Goal: Communication & Community: Connect with others

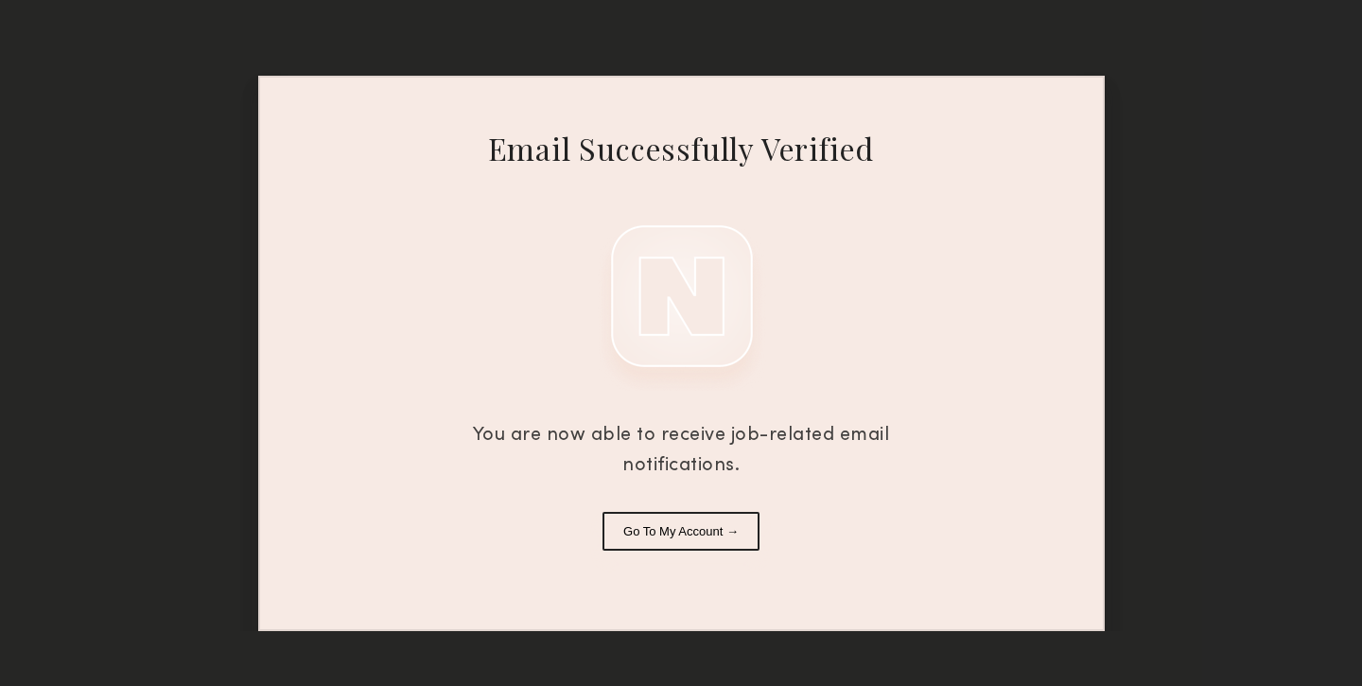
click at [716, 536] on button "Go To My Account →" at bounding box center [680, 531] width 157 height 39
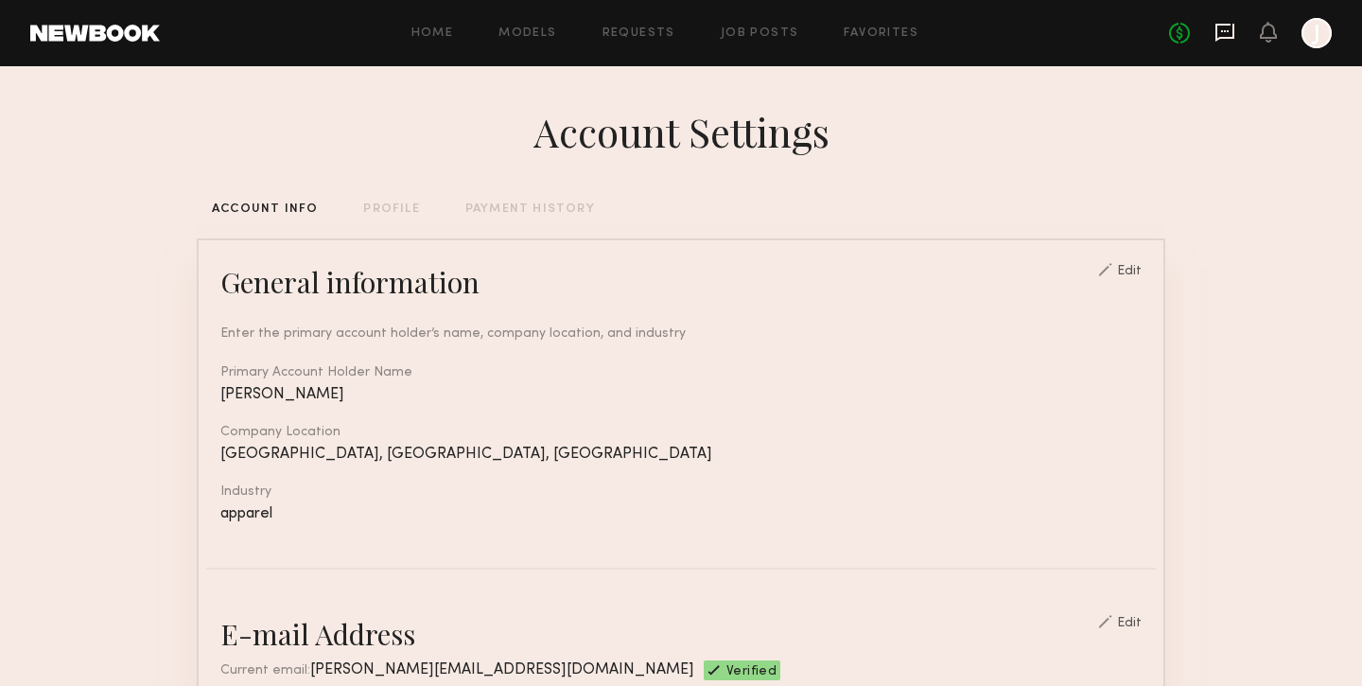
click at [1230, 26] on icon at bounding box center [1224, 32] width 21 height 21
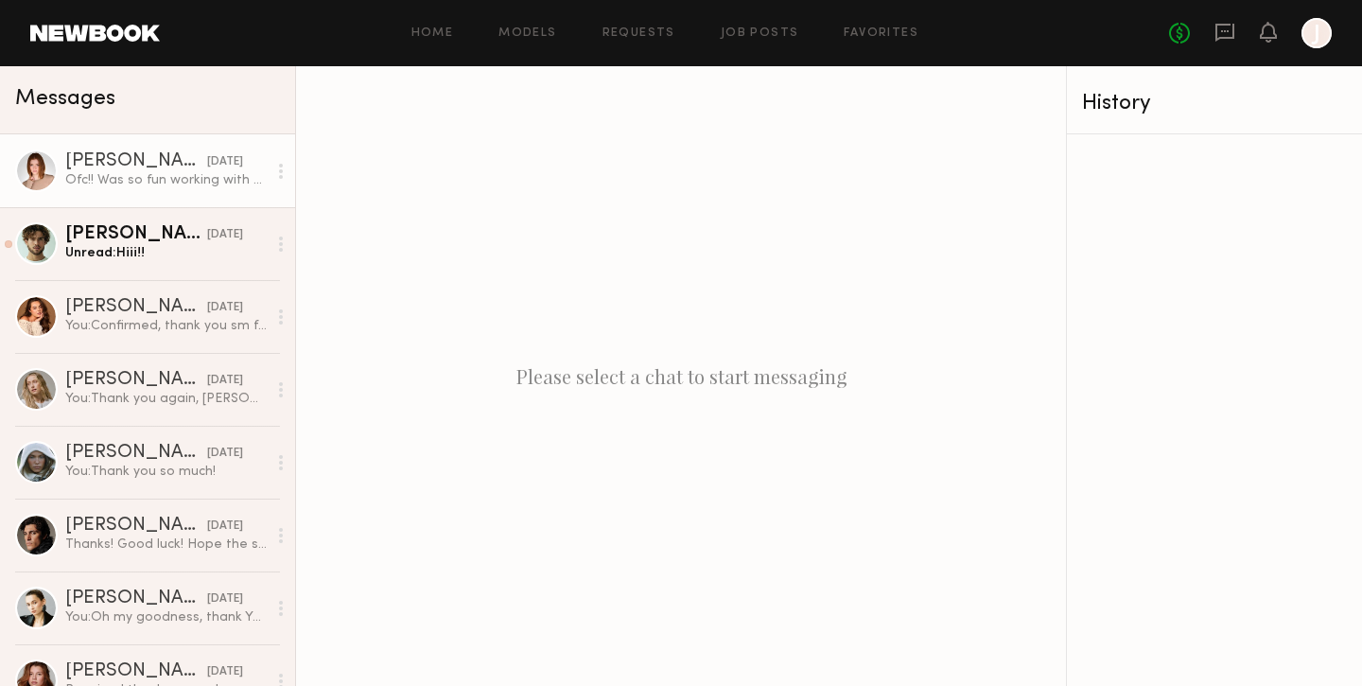
click at [131, 183] on div "Ofc!! Was so fun working with y’all 💗" at bounding box center [165, 180] width 201 height 18
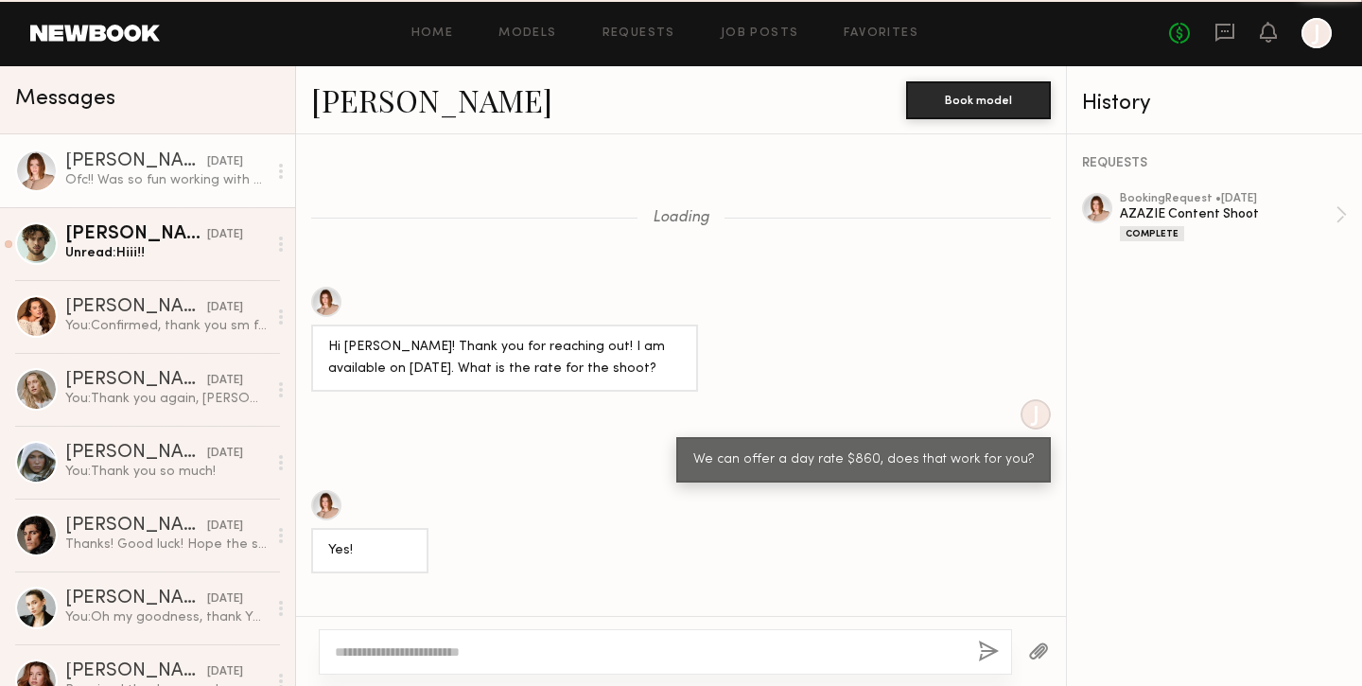
scroll to position [1307, 0]
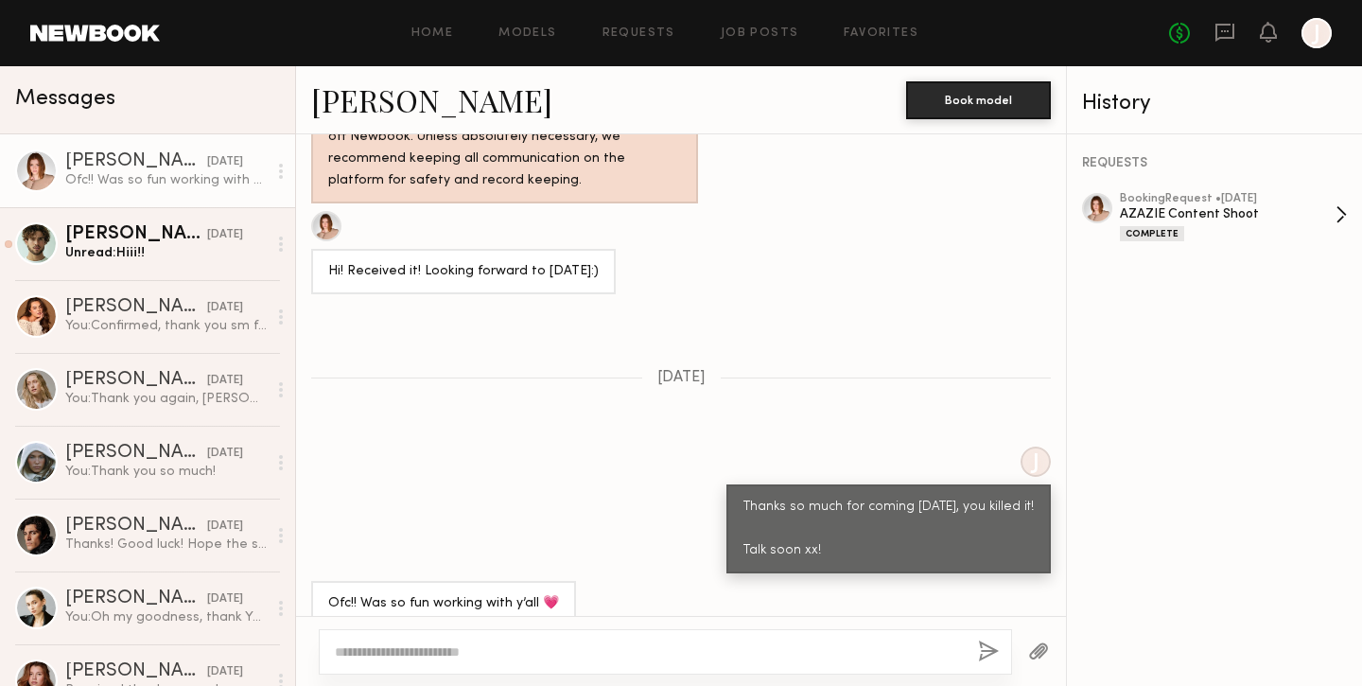
click at [1225, 207] on div "AZAZIE Content Shoot" at bounding box center [1228, 214] width 216 height 18
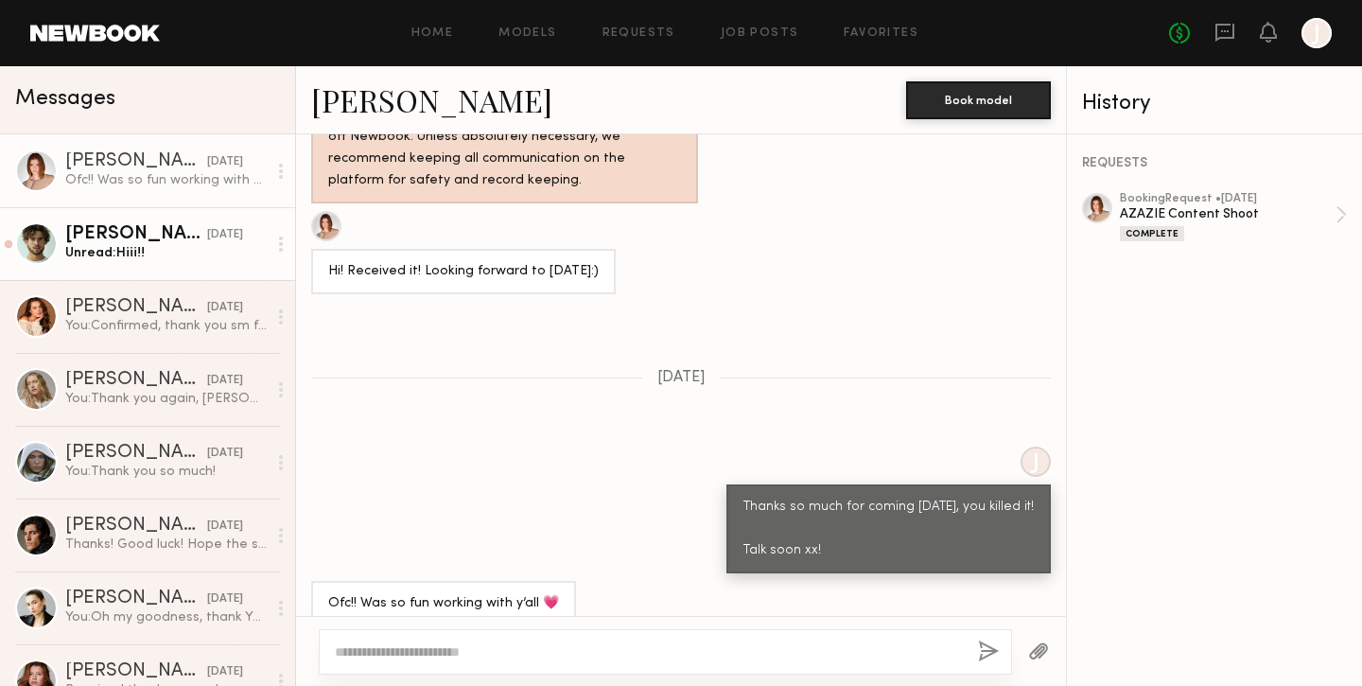
click at [185, 253] on div "Unread: Hiii!!" at bounding box center [165, 253] width 201 height 18
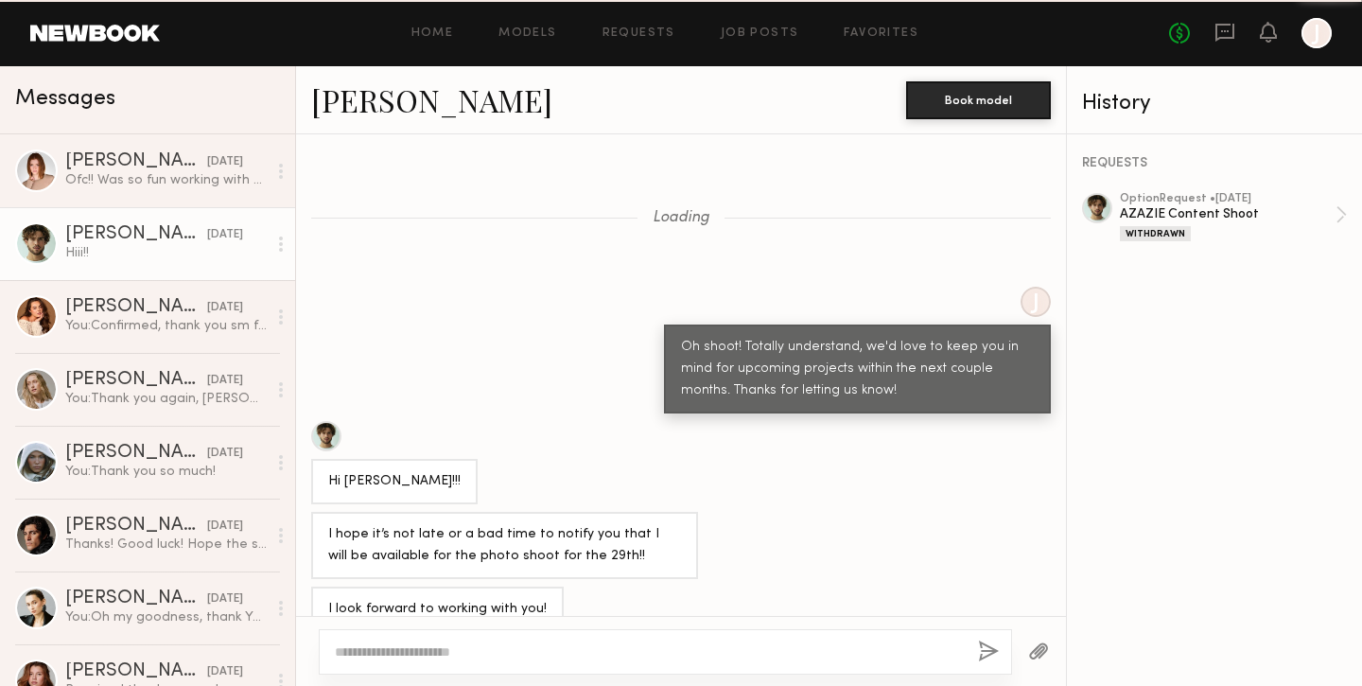
scroll to position [1019, 0]
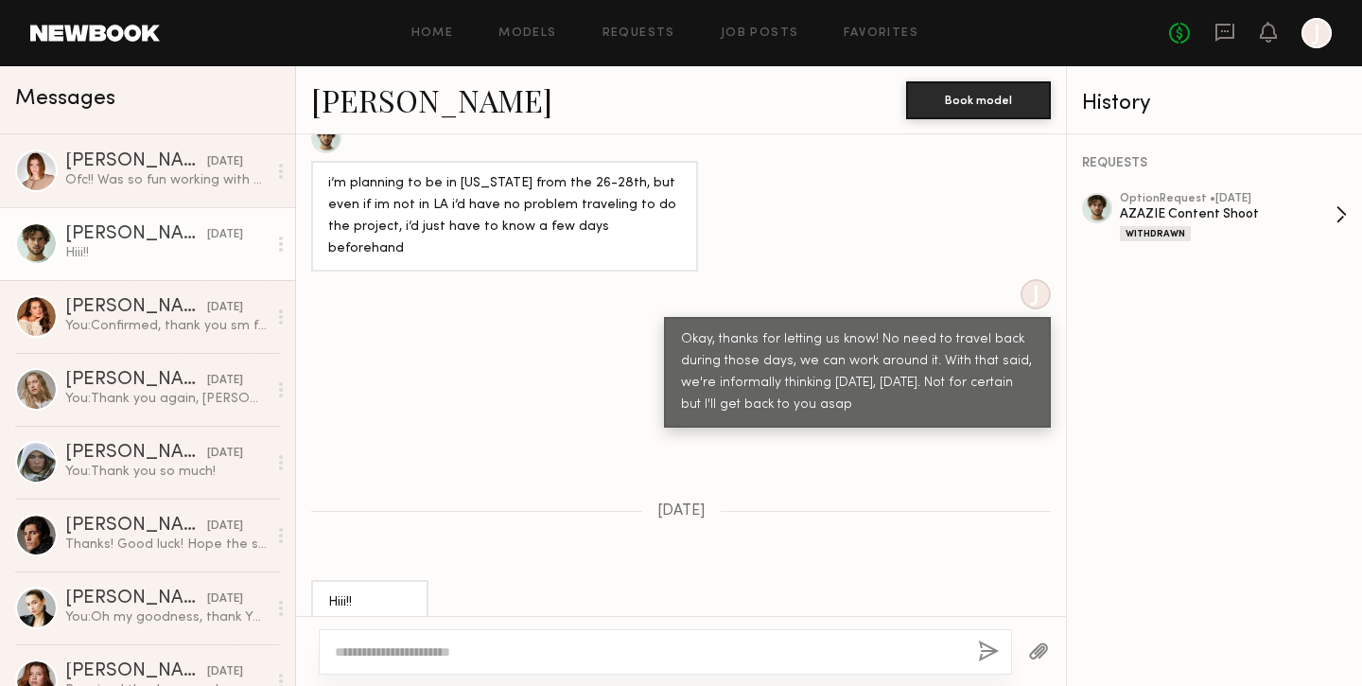
click at [1252, 221] on div "AZAZIE Content Shoot" at bounding box center [1228, 214] width 216 height 18
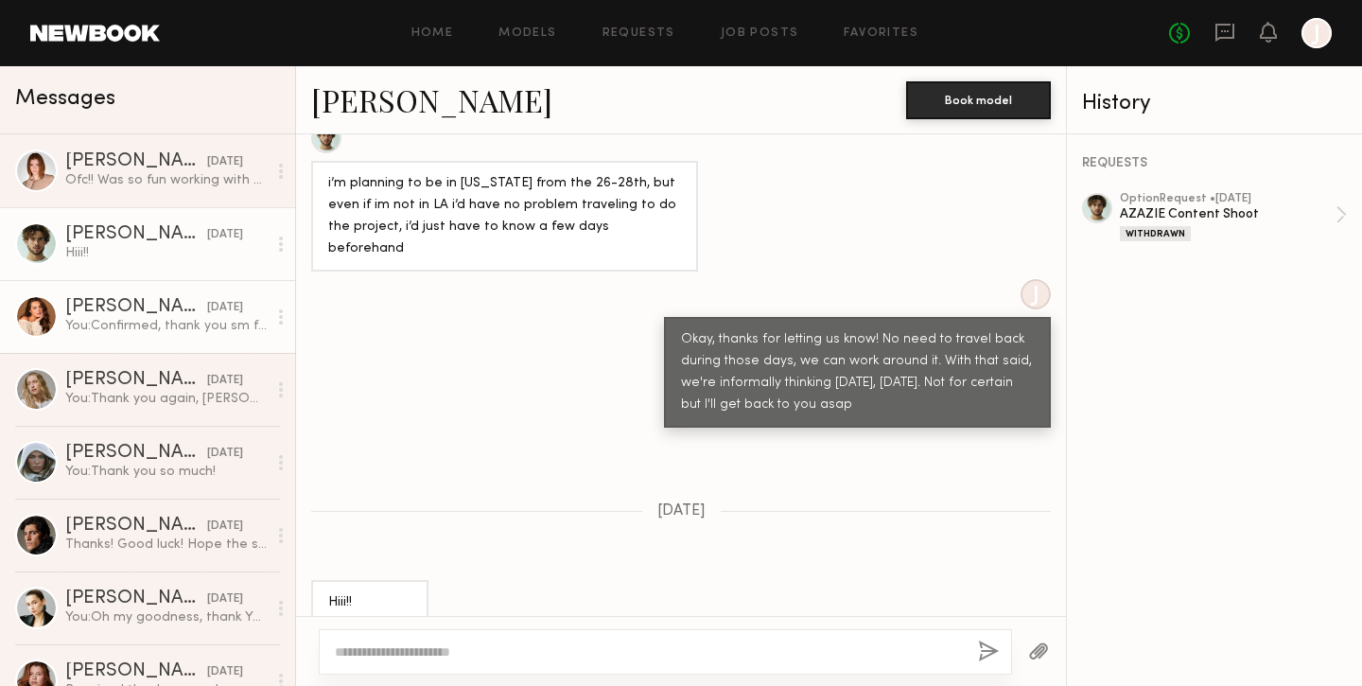
click at [154, 336] on link "[PERSON_NAME] [DATE] You: Confirmed, thank you sm for coming. See you soon <3" at bounding box center [147, 316] width 295 height 73
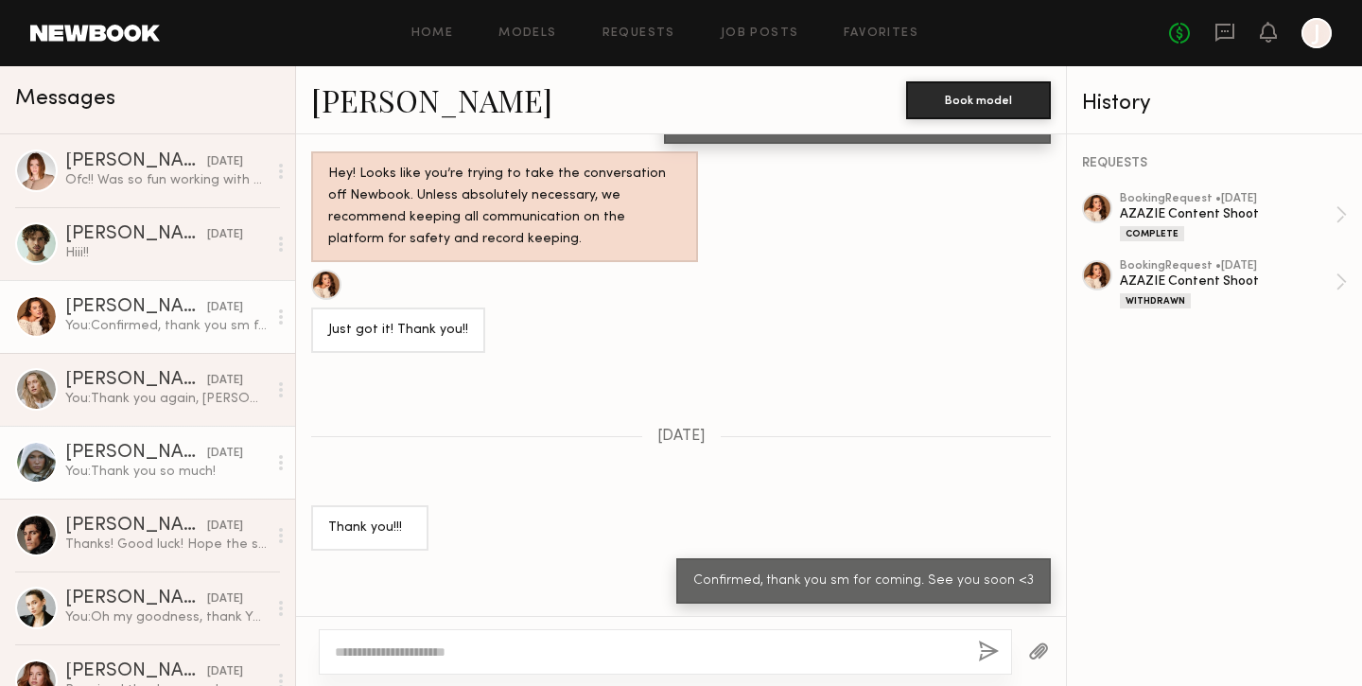
click at [139, 468] on div "You: Thank you so much!" at bounding box center [165, 471] width 201 height 18
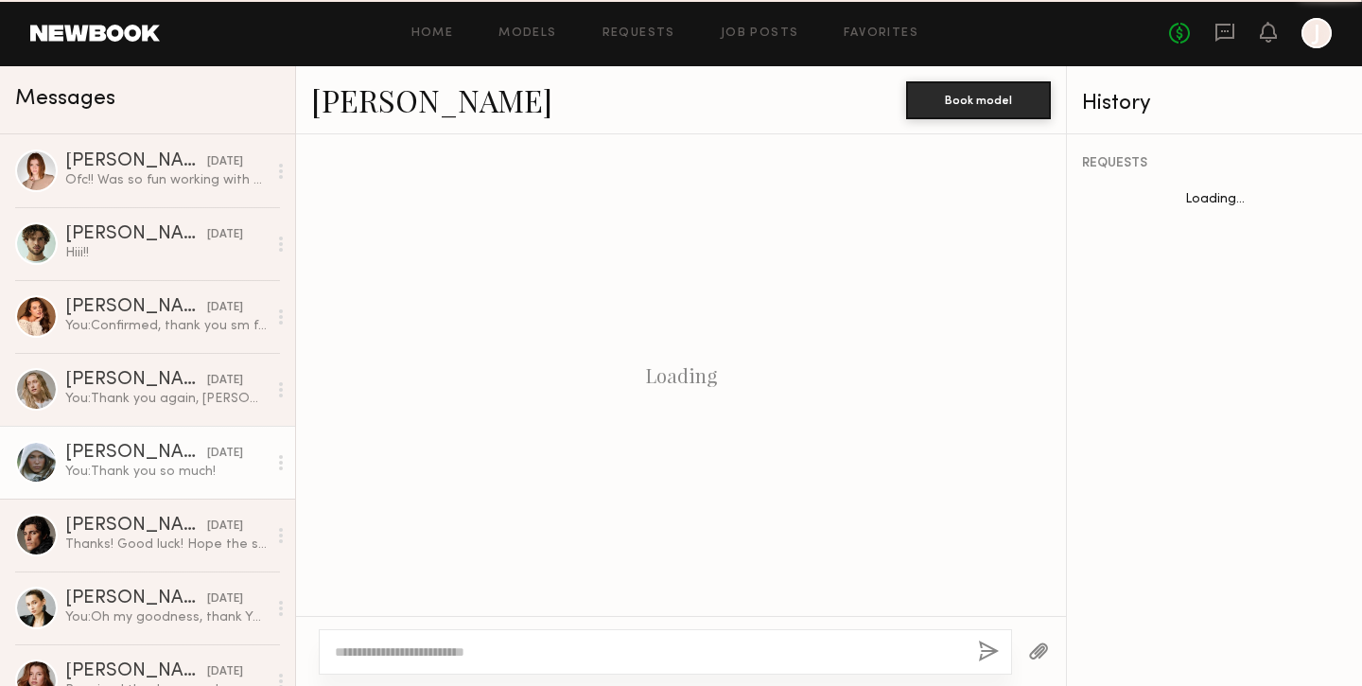
scroll to position [2651, 0]
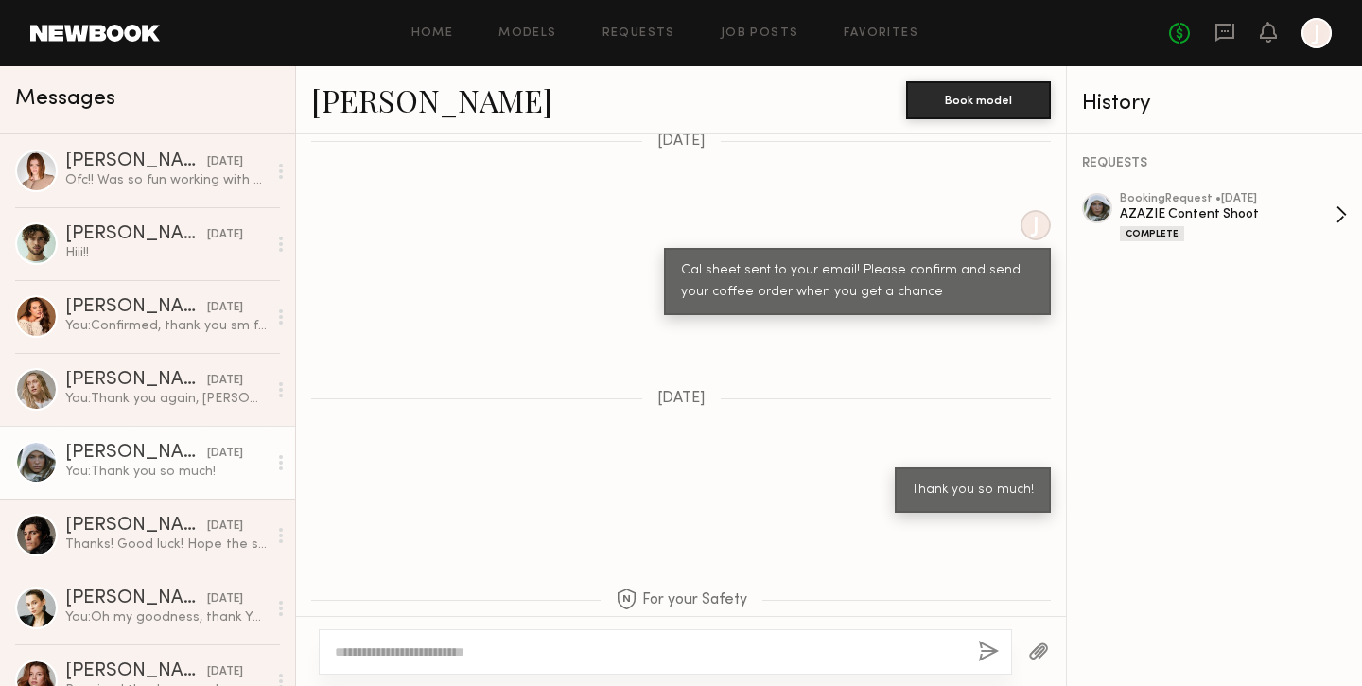
click at [1275, 205] on div "AZAZIE Content Shoot" at bounding box center [1228, 214] width 216 height 18
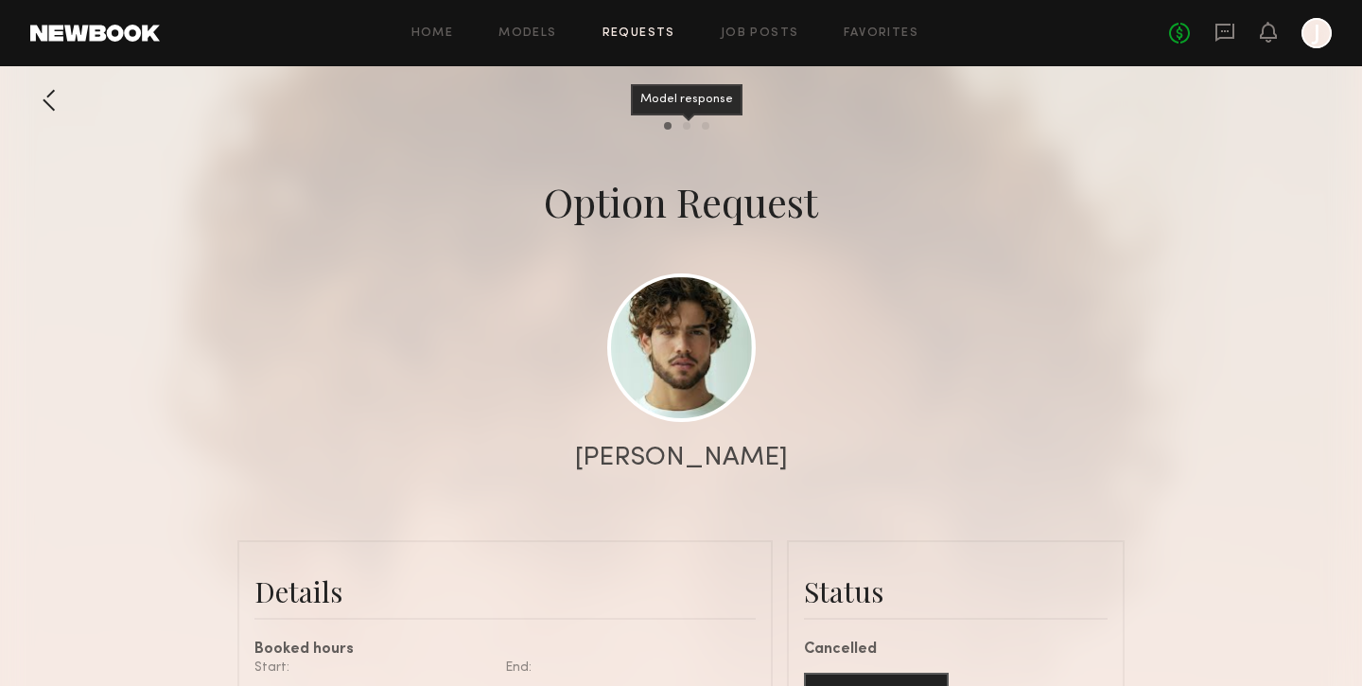
click at [685, 127] on div "Model response" at bounding box center [687, 126] width 8 height 8
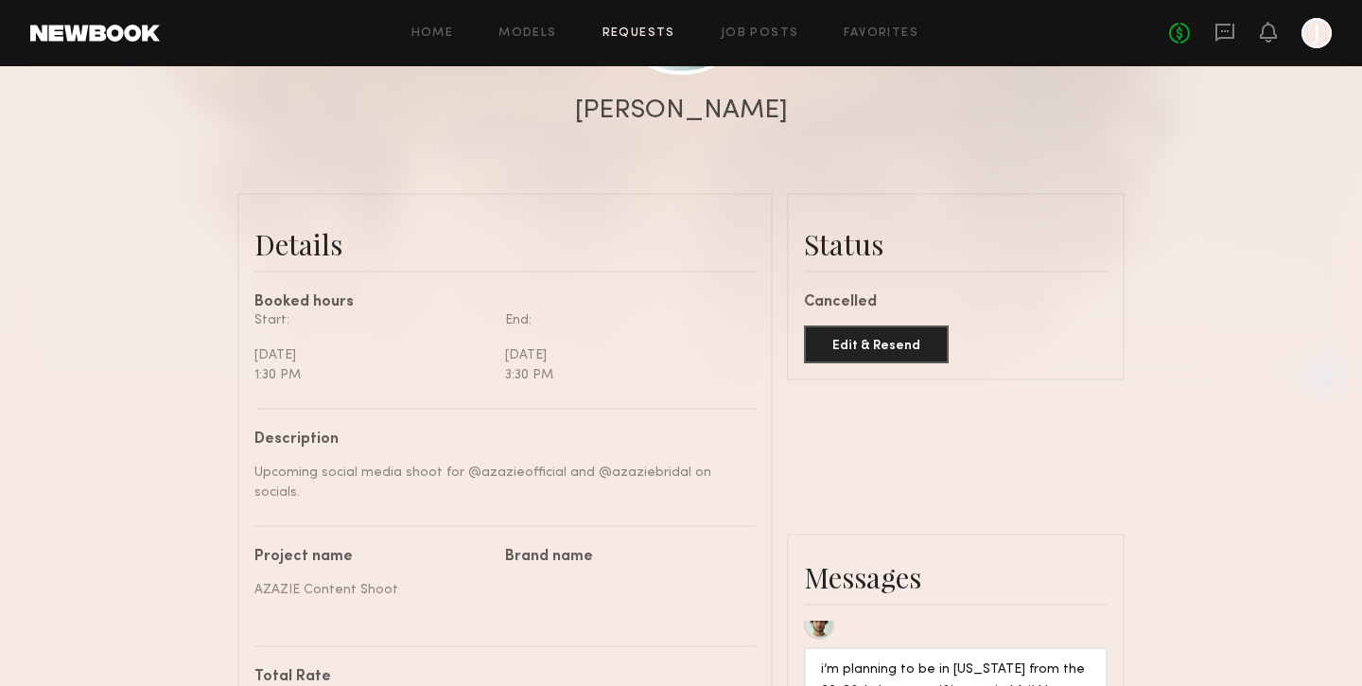
scroll to position [240, 0]
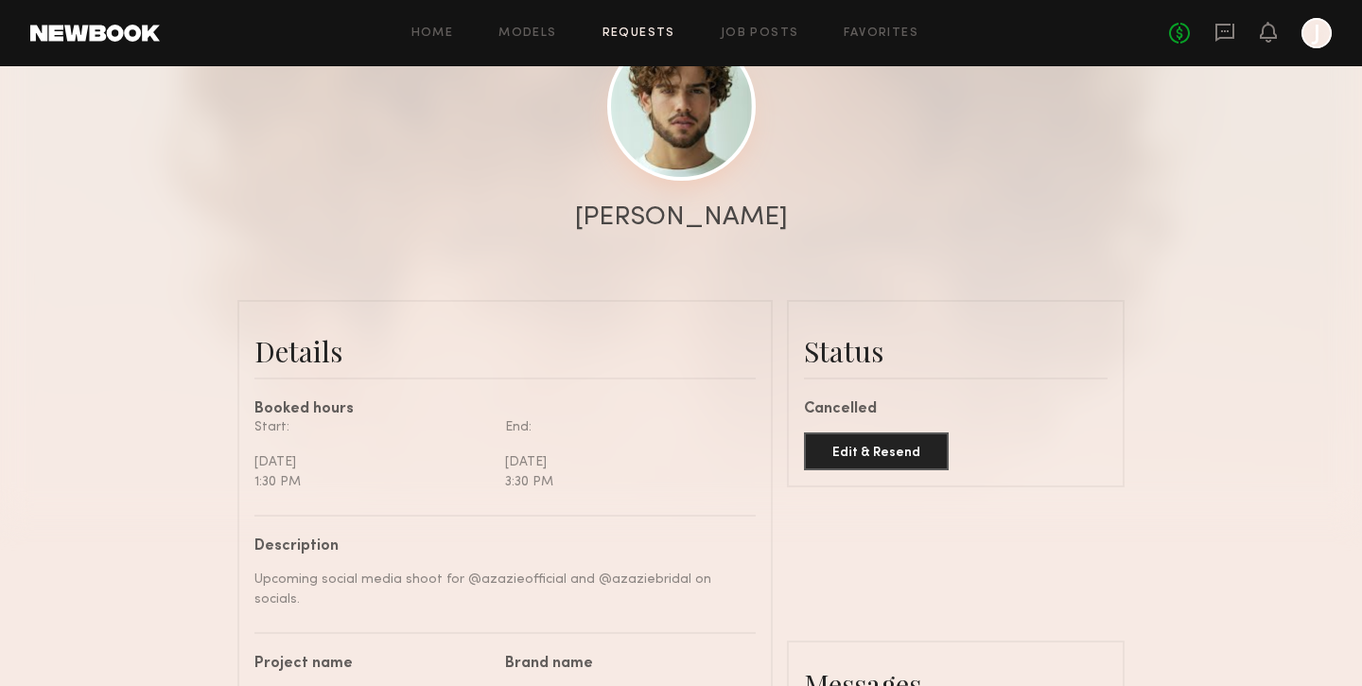
click at [694, 158] on link at bounding box center [681, 106] width 148 height 148
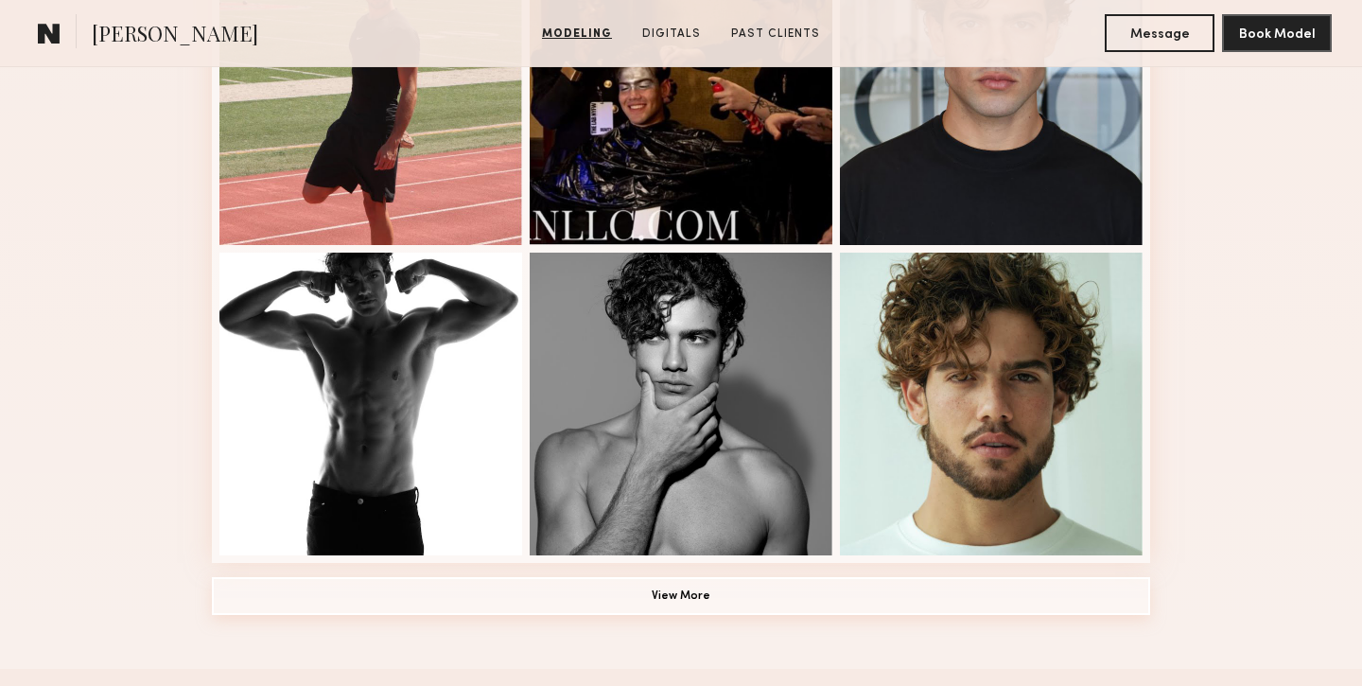
scroll to position [1307, 0]
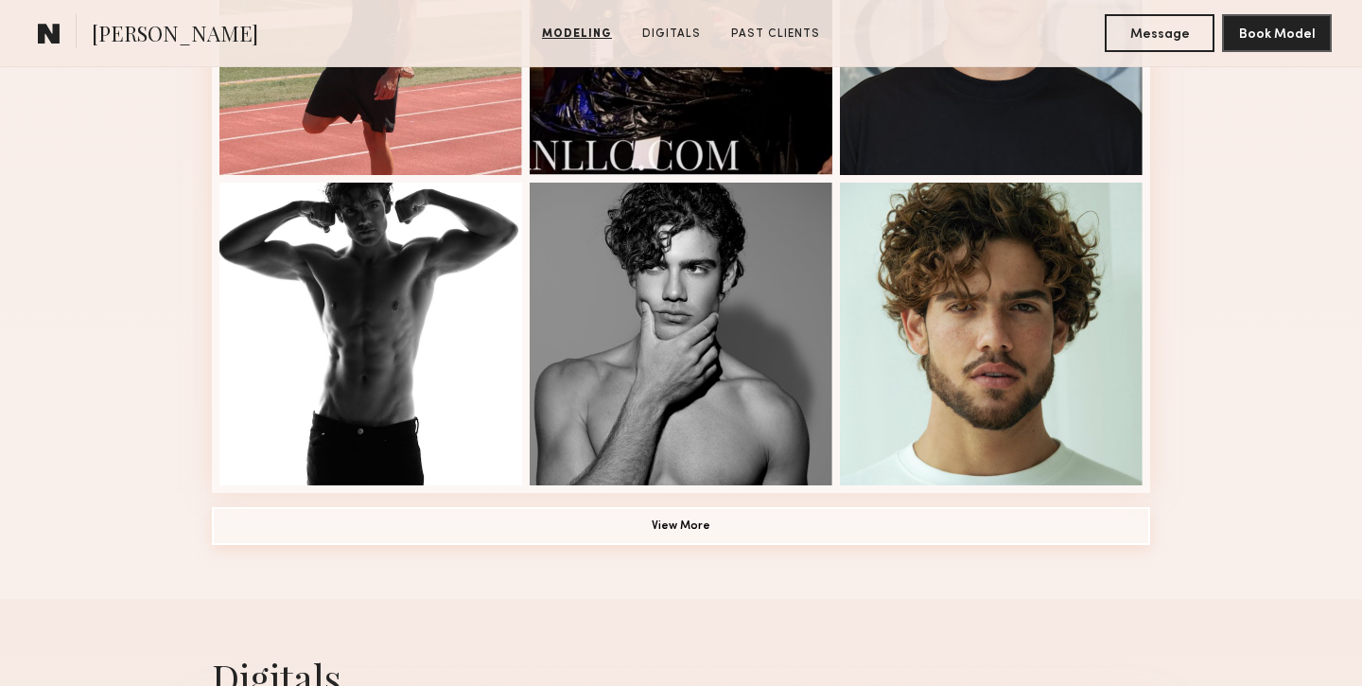
click at [736, 516] on button "View More" at bounding box center [681, 526] width 938 height 38
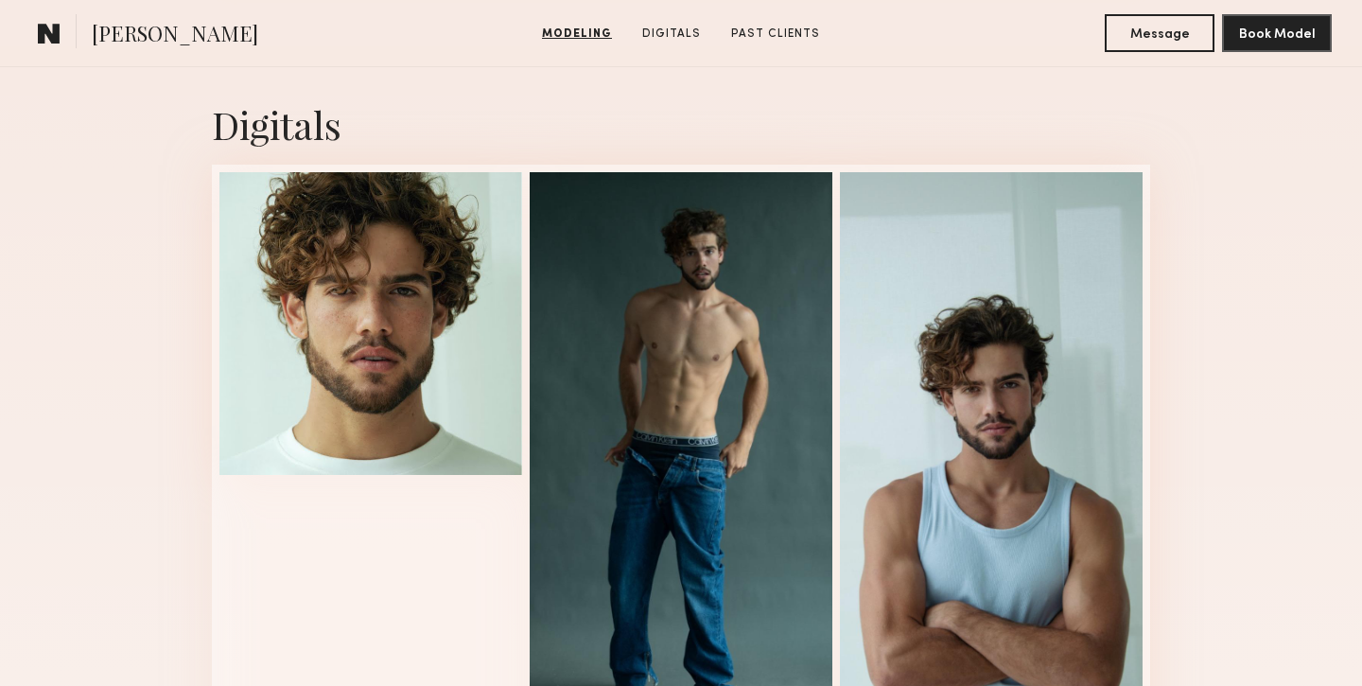
scroll to position [3054, 0]
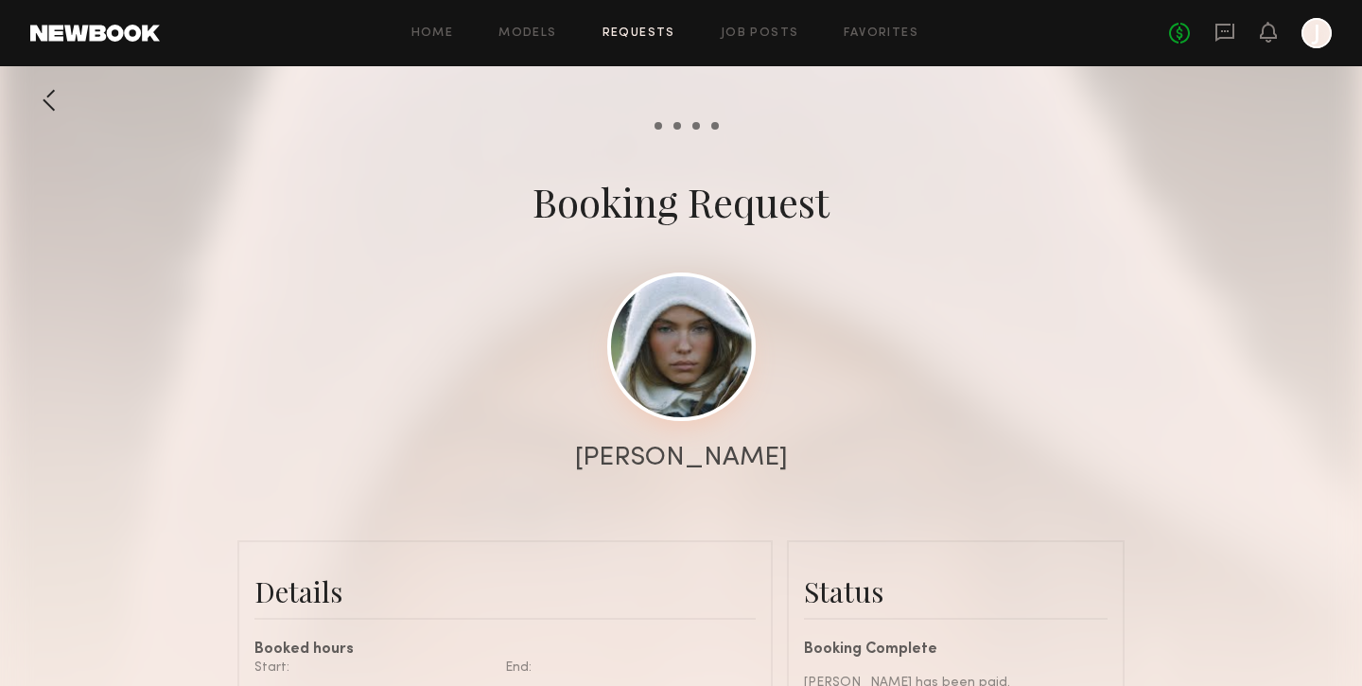
scroll to position [3137, 0]
click at [699, 296] on link at bounding box center [681, 346] width 148 height 148
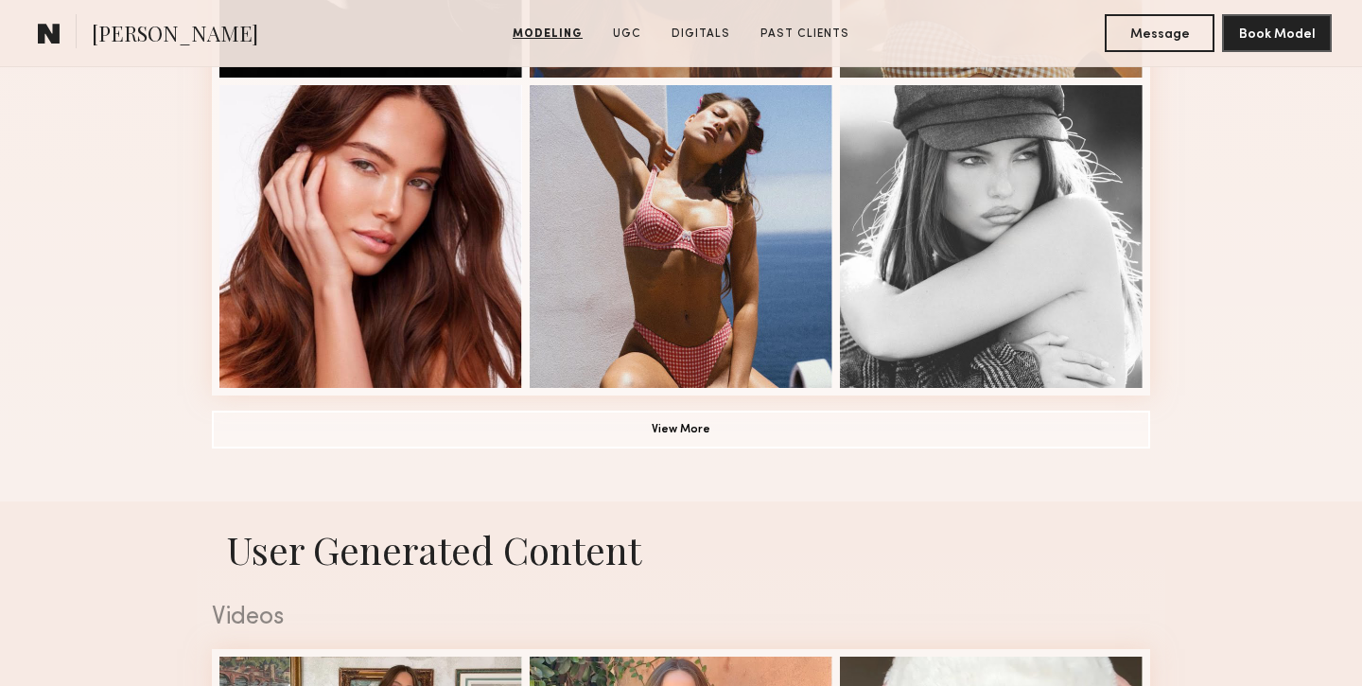
scroll to position [1407, 0]
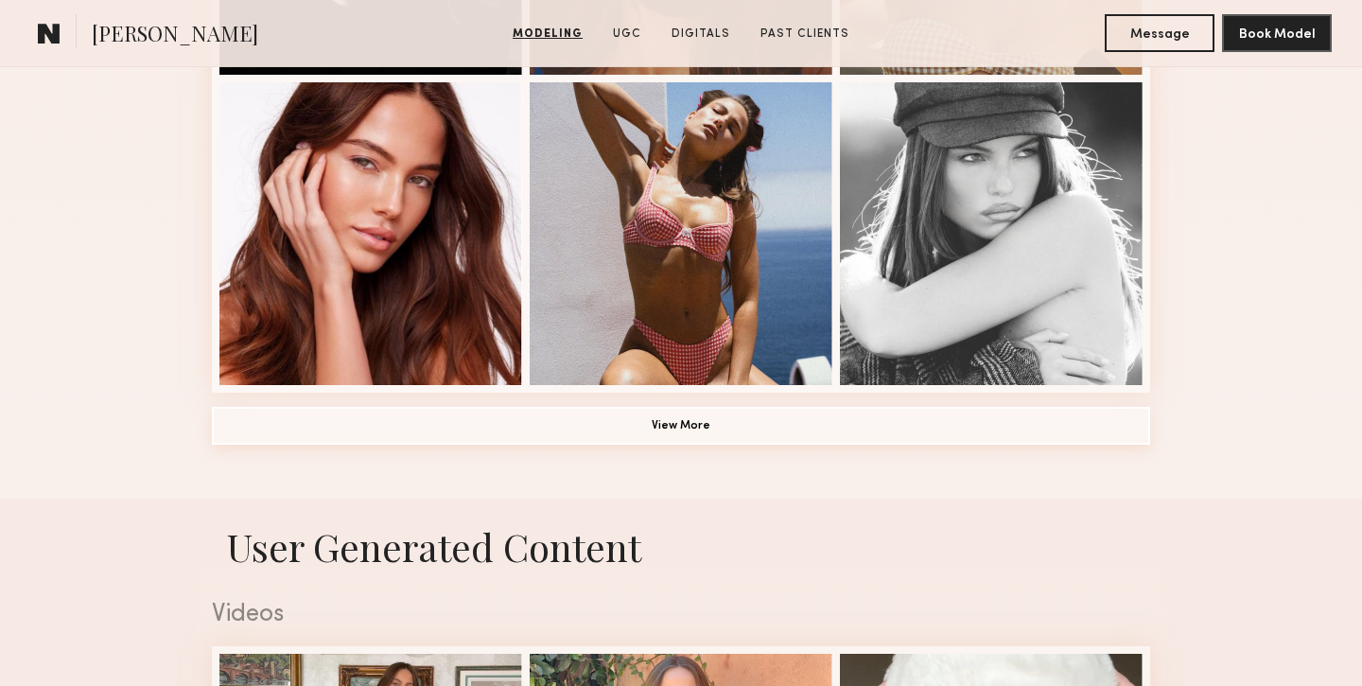
click at [688, 420] on button "View More" at bounding box center [681, 426] width 938 height 38
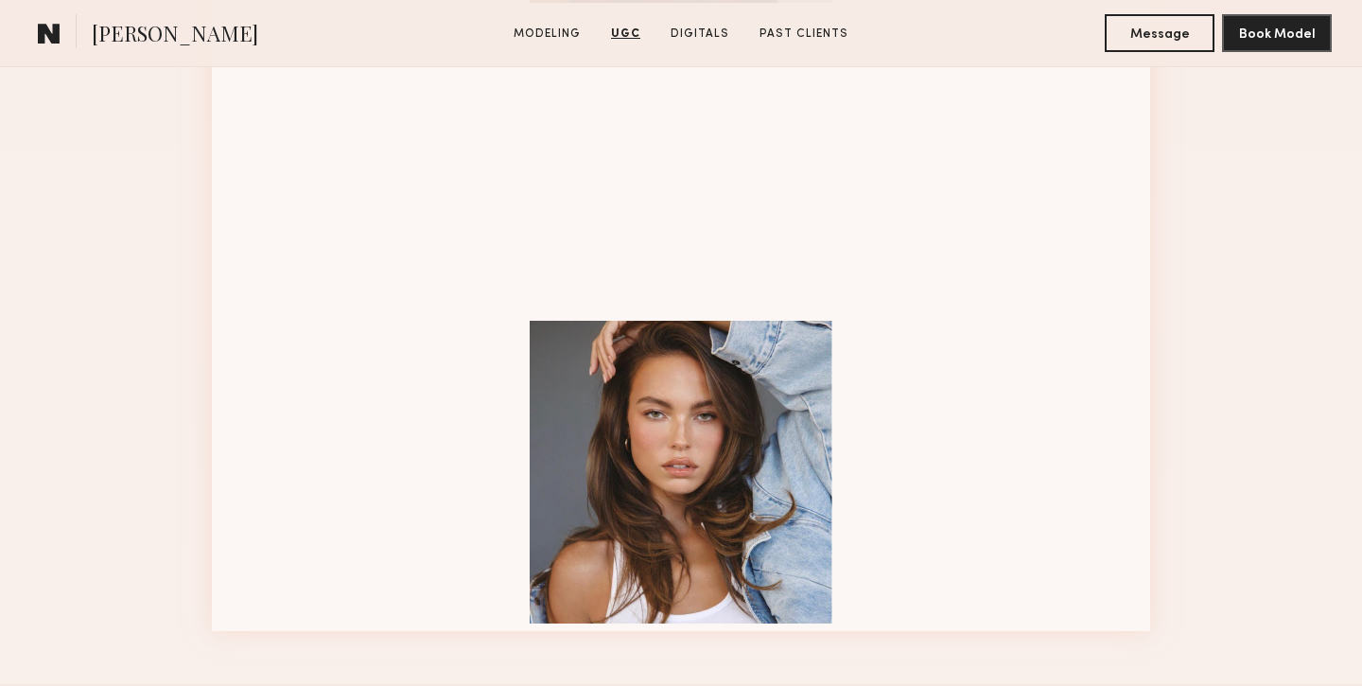
scroll to position [2390, 0]
